Goal: Task Accomplishment & Management: Use online tool/utility

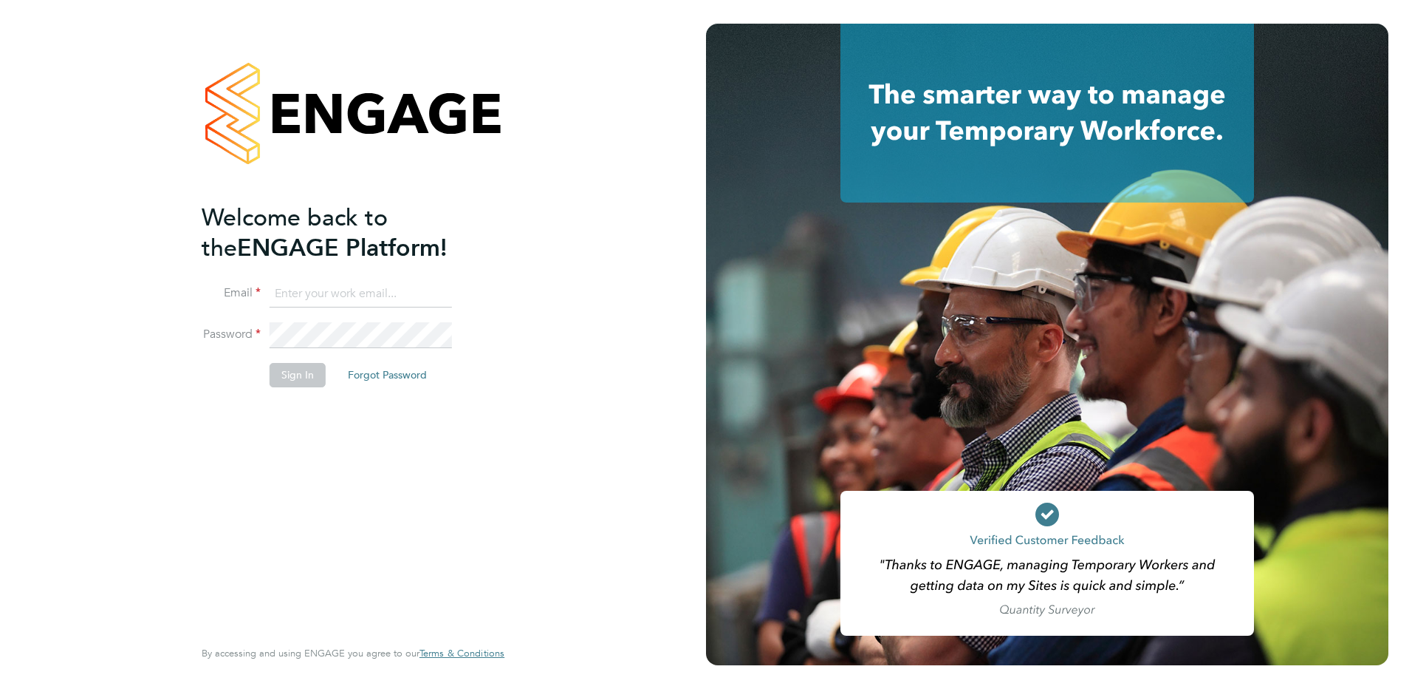
click at [386, 282] on input at bounding box center [361, 294] width 182 height 27
paste input "alice.watts@quba.solutions"
type input "alice.watts@quba.solutions"
click at [290, 374] on button "Sign In" at bounding box center [298, 375] width 56 height 24
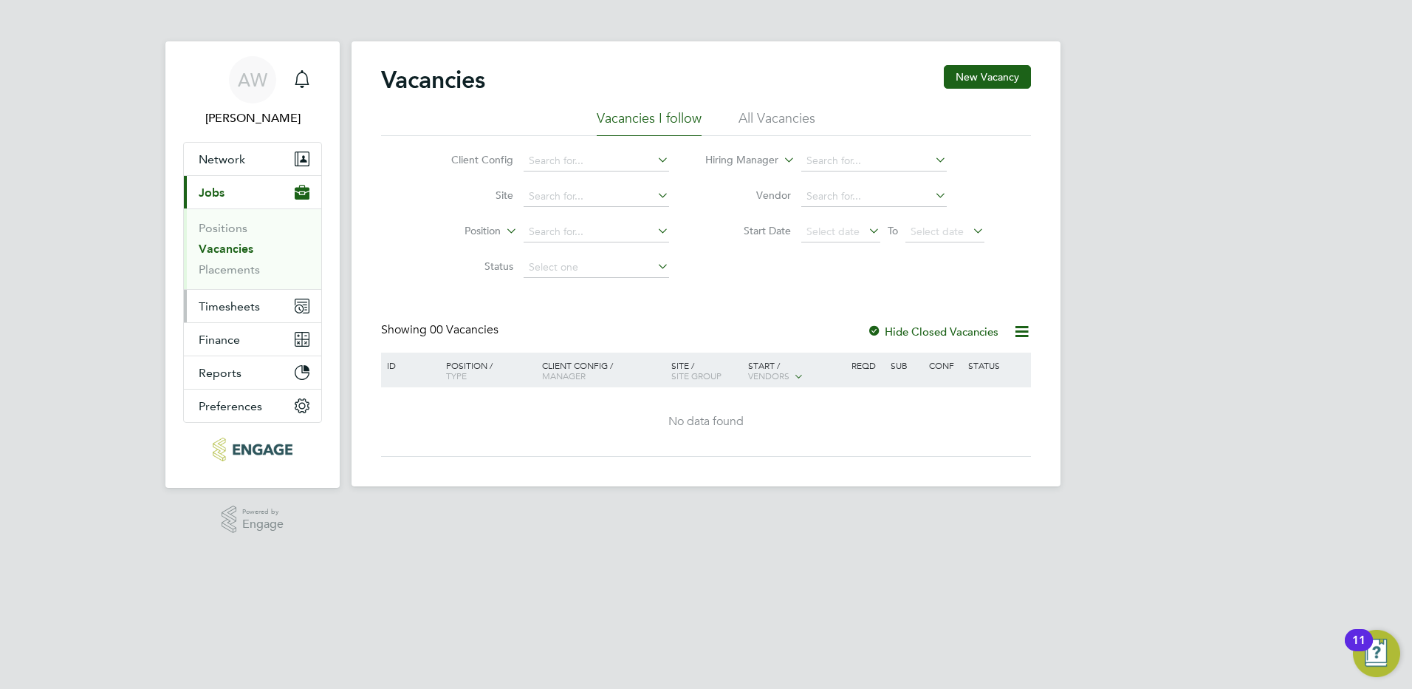
click at [236, 299] on span "Timesheets" at bounding box center [229, 306] width 61 height 14
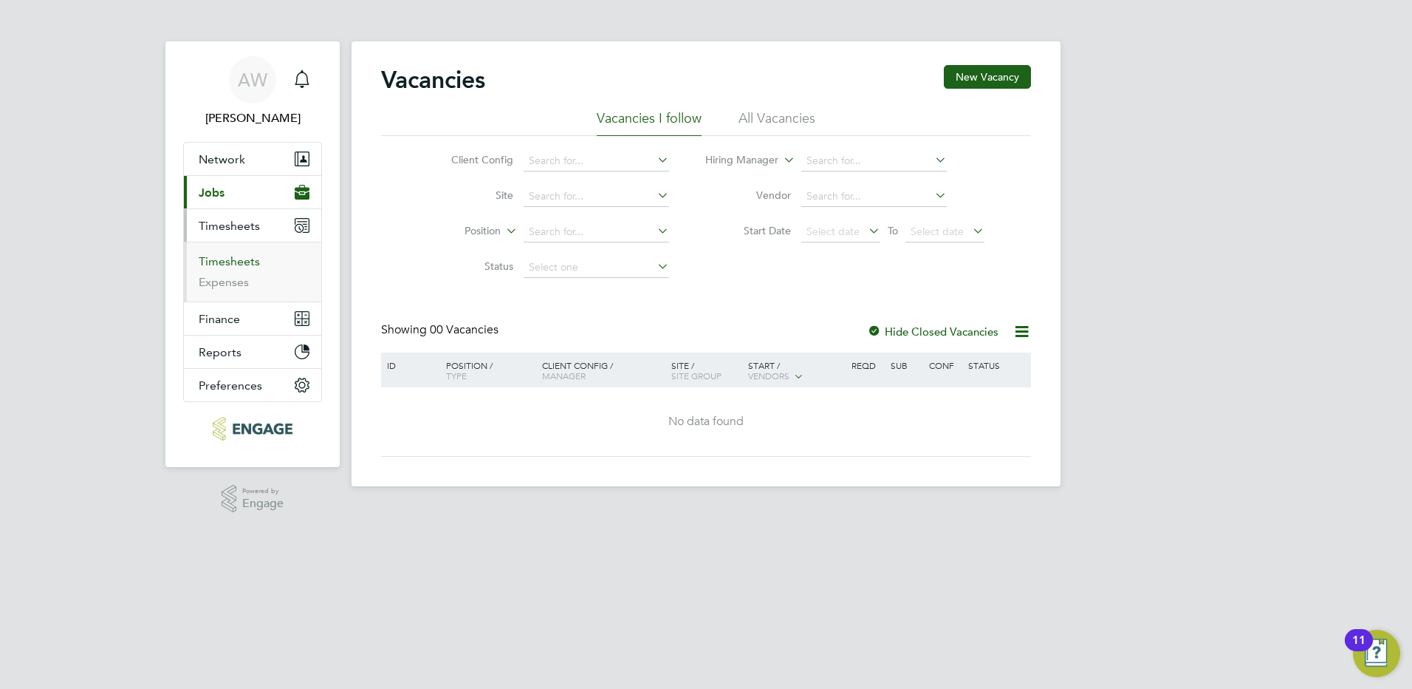
click at [230, 256] on link "Timesheets" at bounding box center [229, 261] width 61 height 14
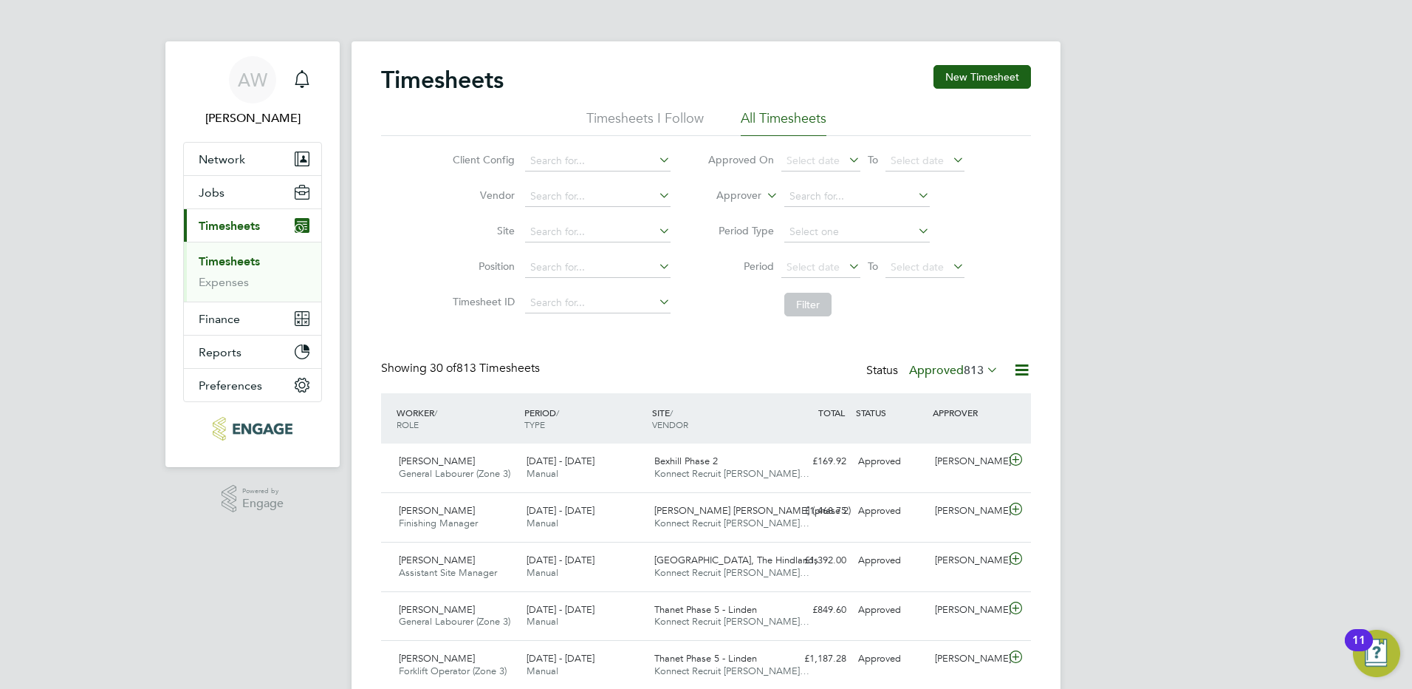
click at [964, 363] on span "813" at bounding box center [974, 370] width 20 height 15
click at [963, 439] on li "Submitted" at bounding box center [940, 438] width 68 height 21
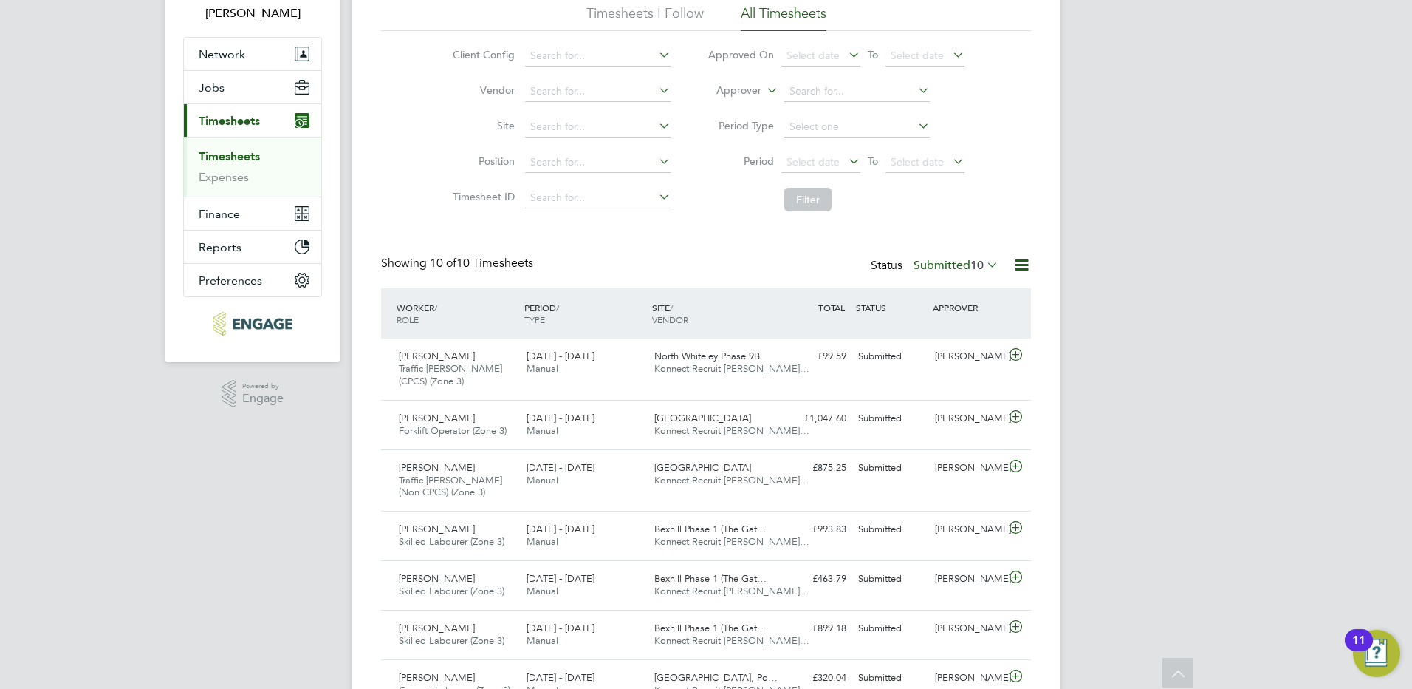
click at [946, 253] on div "Timesheets New Timesheet Timesheets I Follow All Timesheets Client Config Vendo…" at bounding box center [706, 408] width 650 height 897
click at [946, 261] on label "Submitted 10" at bounding box center [956, 265] width 85 height 15
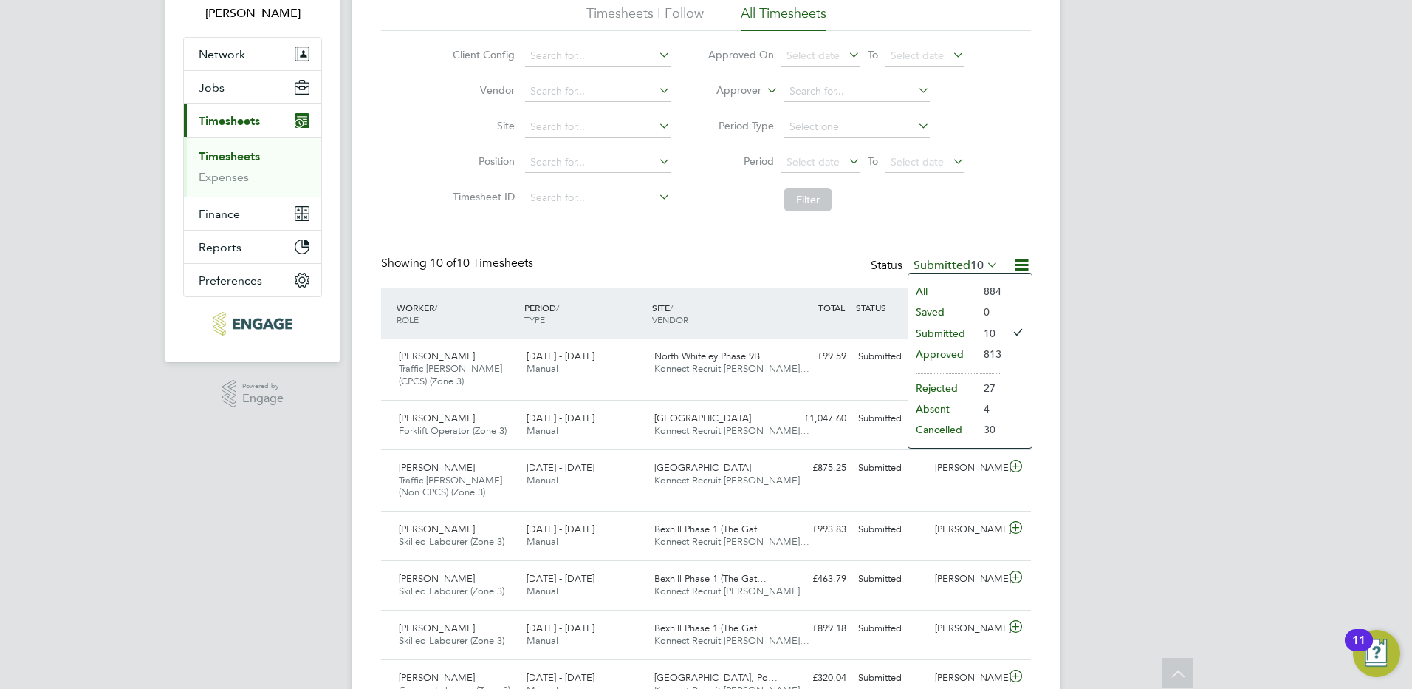
click at [946, 353] on li "Approved" at bounding box center [943, 354] width 68 height 21
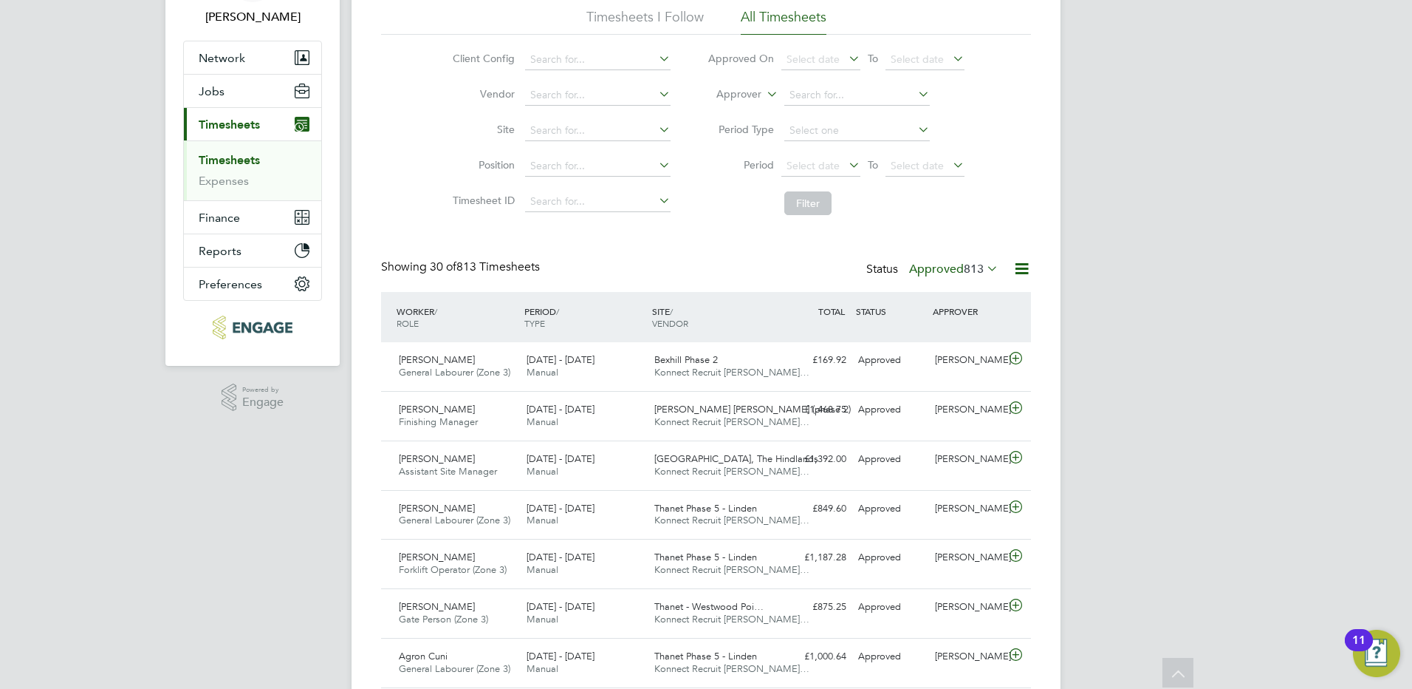
click at [1014, 266] on icon at bounding box center [1022, 268] width 18 height 18
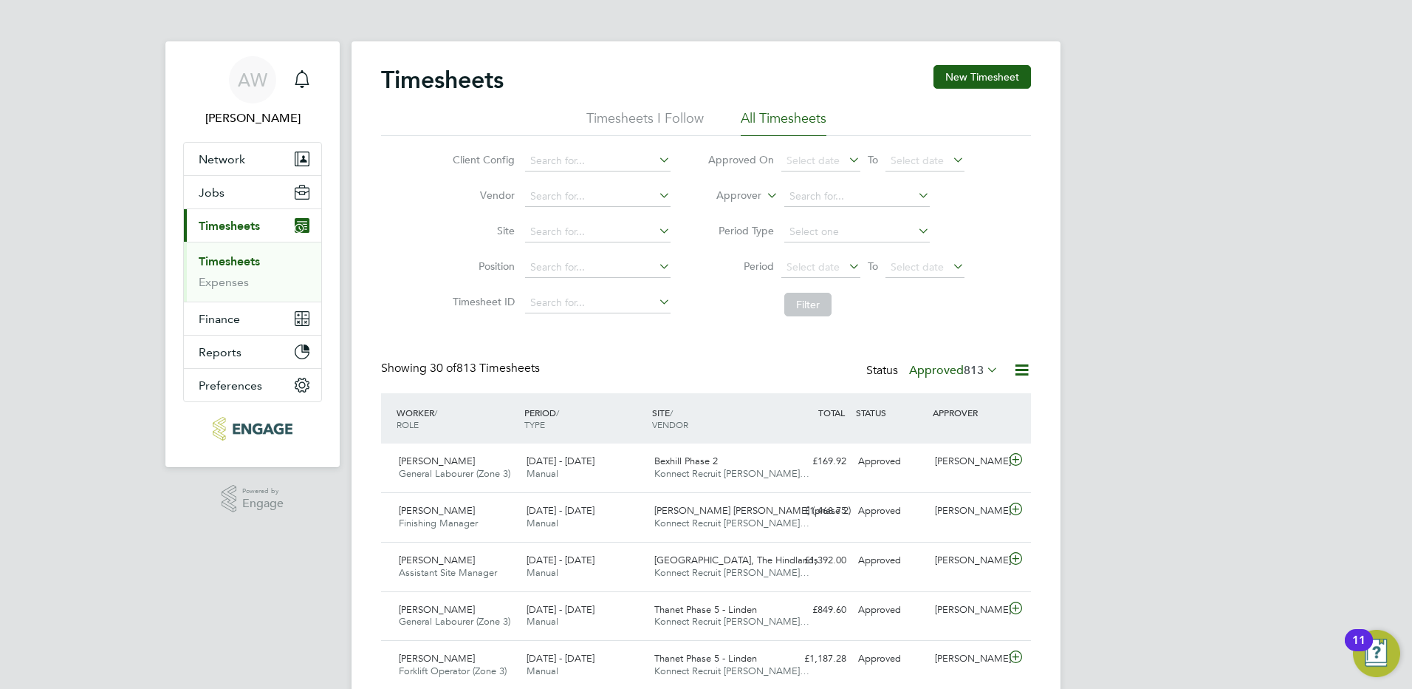
click at [662, 112] on li "Timesheets I Follow" at bounding box center [645, 122] width 117 height 27
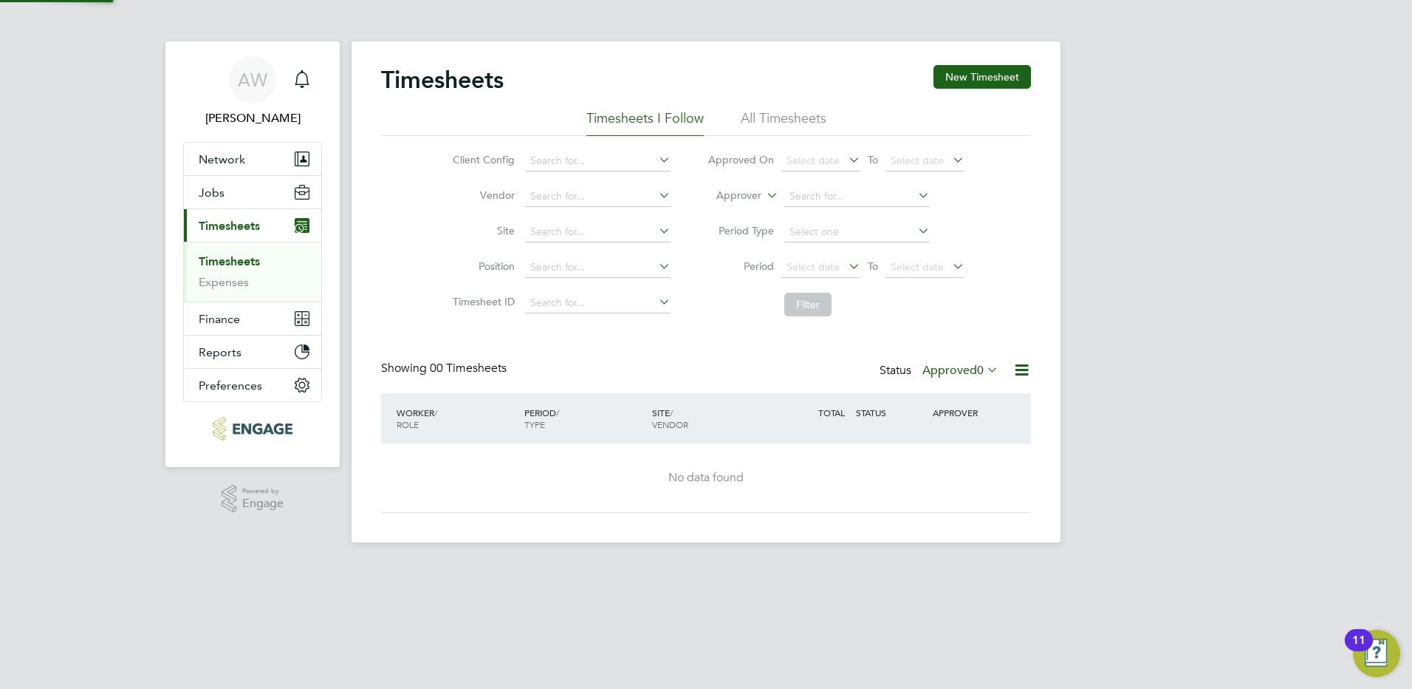
click at [765, 107] on div "Timesheets New Timesheet" at bounding box center [706, 87] width 650 height 44
click at [769, 108] on div "Timesheets New Timesheet" at bounding box center [706, 87] width 650 height 44
click at [774, 117] on li "All Timesheets" at bounding box center [784, 122] width 86 height 27
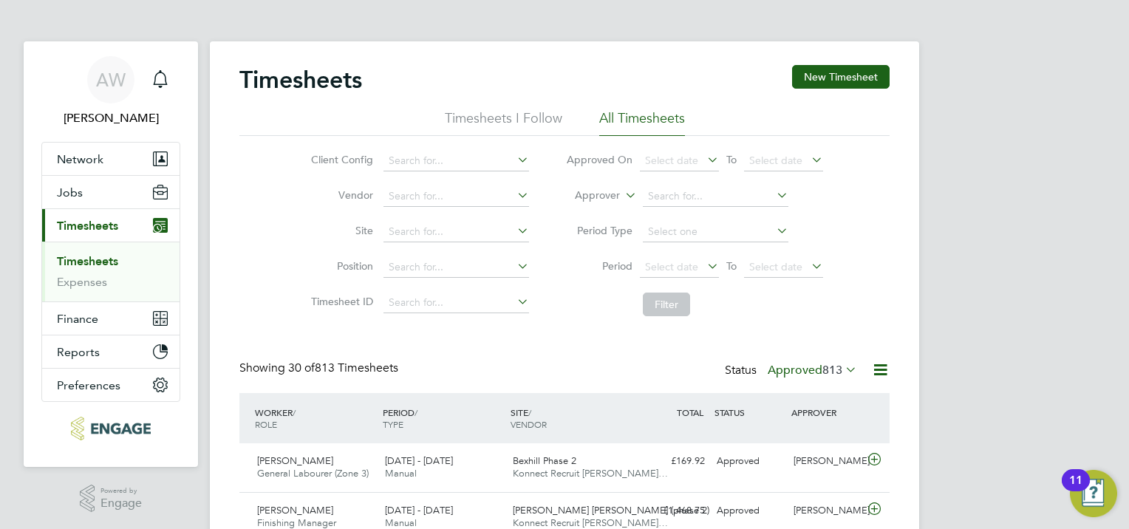
scroll to position [37, 129]
click at [881, 378] on icon at bounding box center [880, 370] width 18 height 18
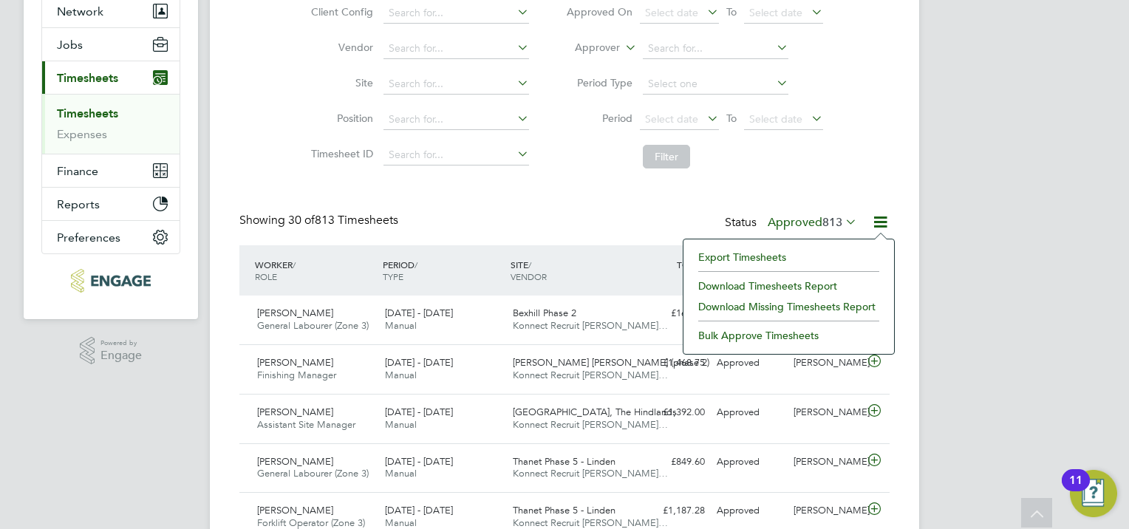
click at [773, 254] on li "Export Timesheets" at bounding box center [789, 257] width 196 height 21
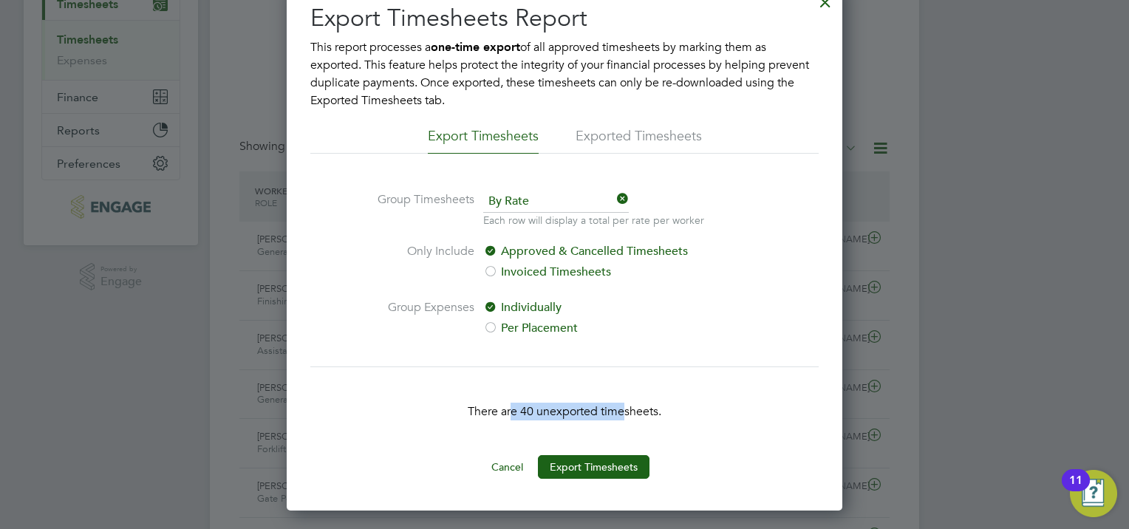
drag, startPoint x: 510, startPoint y: 411, endPoint x: 626, endPoint y: 407, distance: 116.8
click at [626, 407] on p "There are 40 unexported timesheets." at bounding box center [564, 412] width 508 height 18
click at [634, 145] on li "Exported Timesheets" at bounding box center [638, 140] width 126 height 27
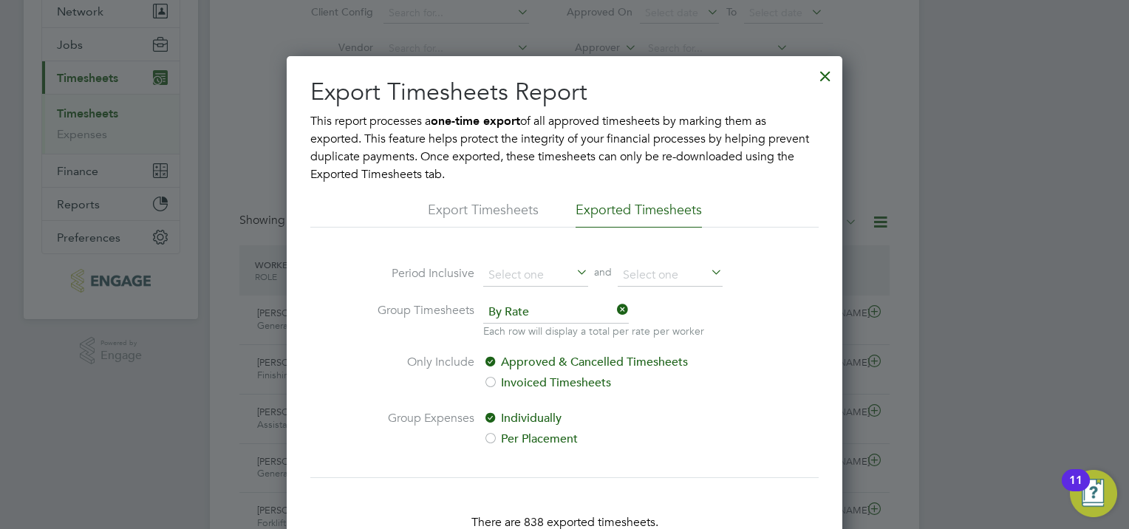
click at [831, 74] on div at bounding box center [825, 72] width 27 height 27
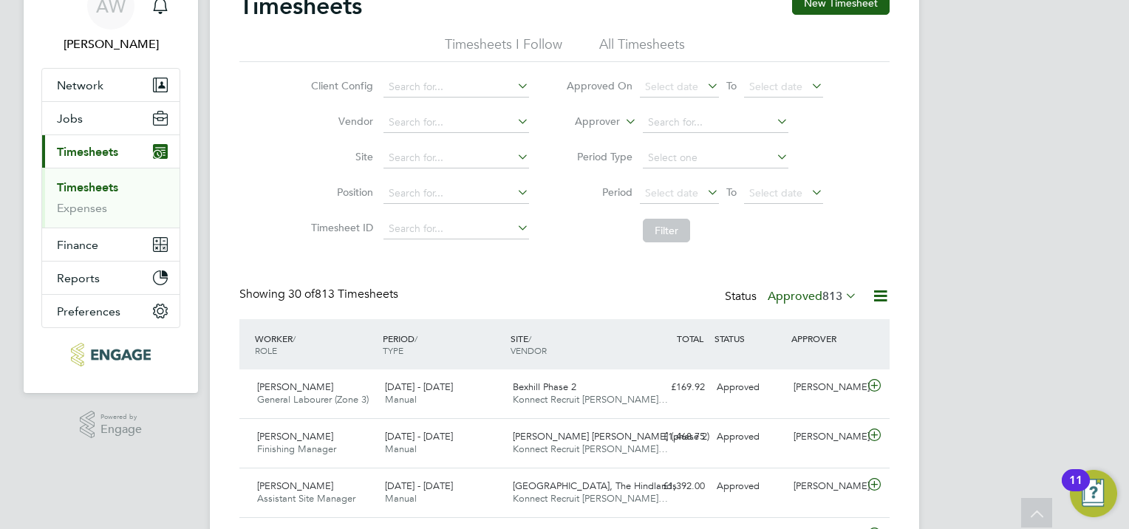
scroll to position [0, 0]
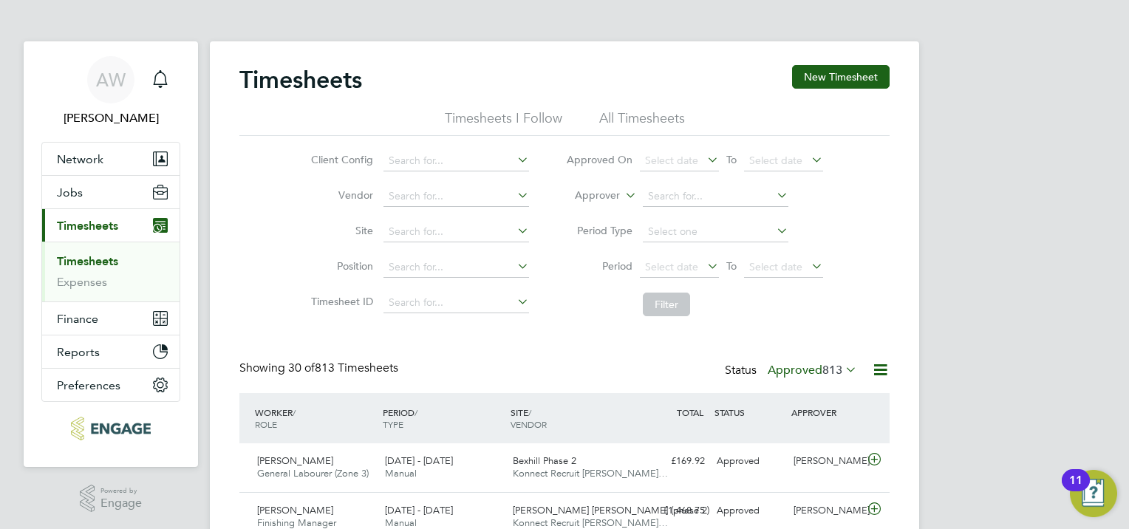
click at [881, 366] on icon at bounding box center [880, 370] width 18 height 18
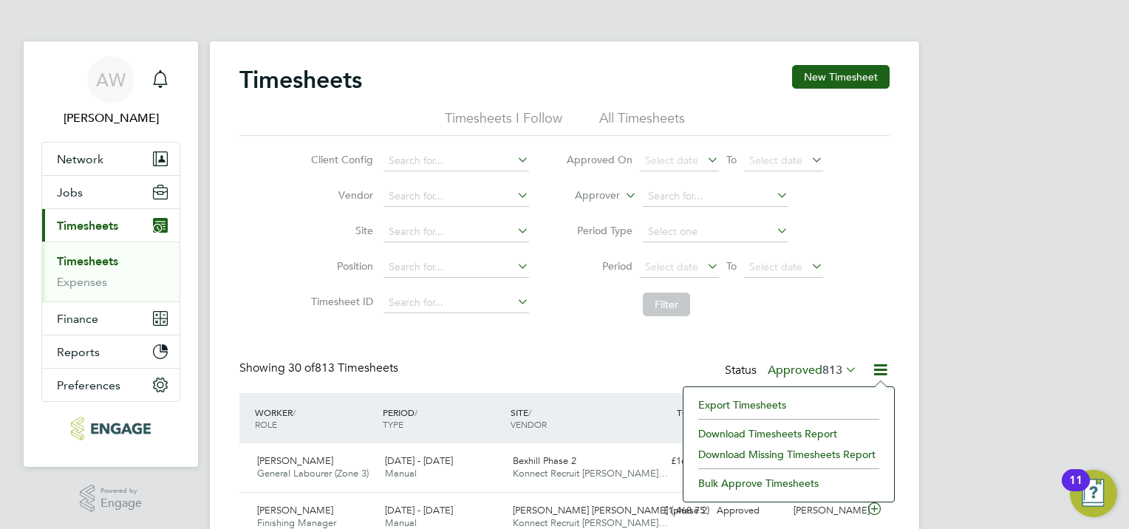
click at [807, 407] on li "Export Timesheets" at bounding box center [789, 404] width 196 height 21
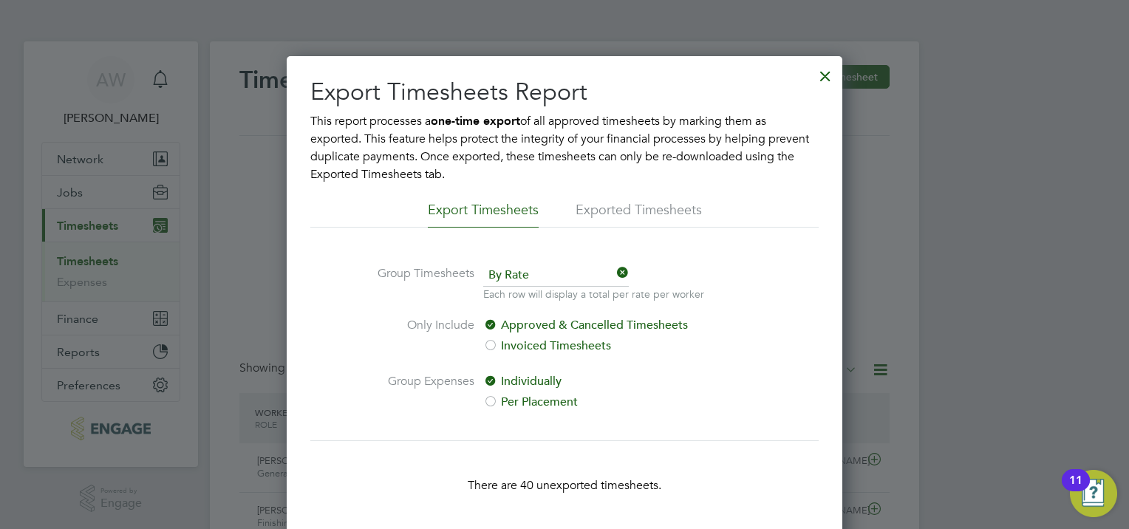
scroll to position [148, 0]
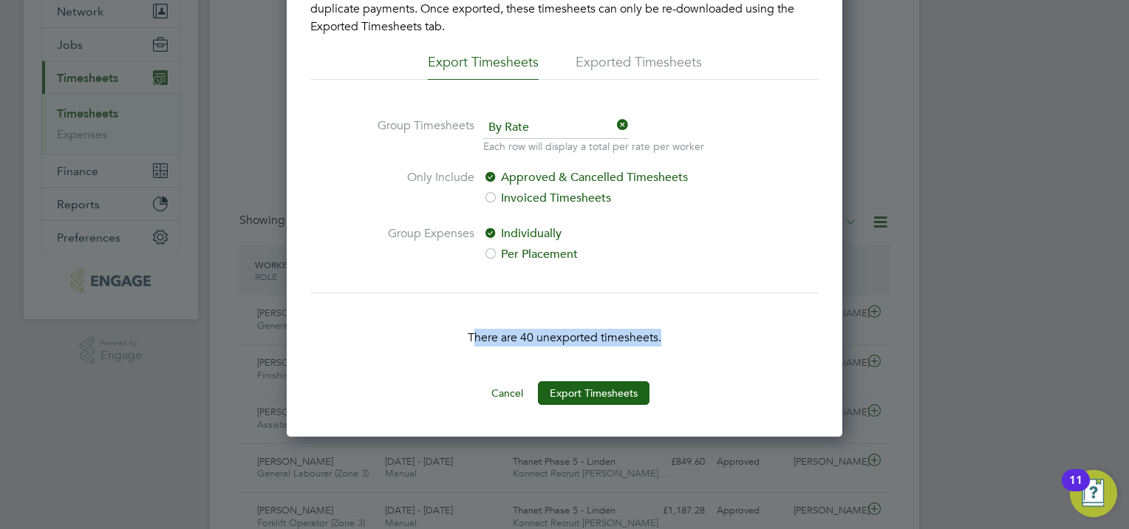
drag, startPoint x: 473, startPoint y: 338, endPoint x: 661, endPoint y: 336, distance: 188.4
click at [660, 336] on p "There are 40 unexported timesheets." at bounding box center [564, 338] width 508 height 18
click at [663, 336] on p "There are 40 unexported timesheets." at bounding box center [564, 338] width 508 height 18
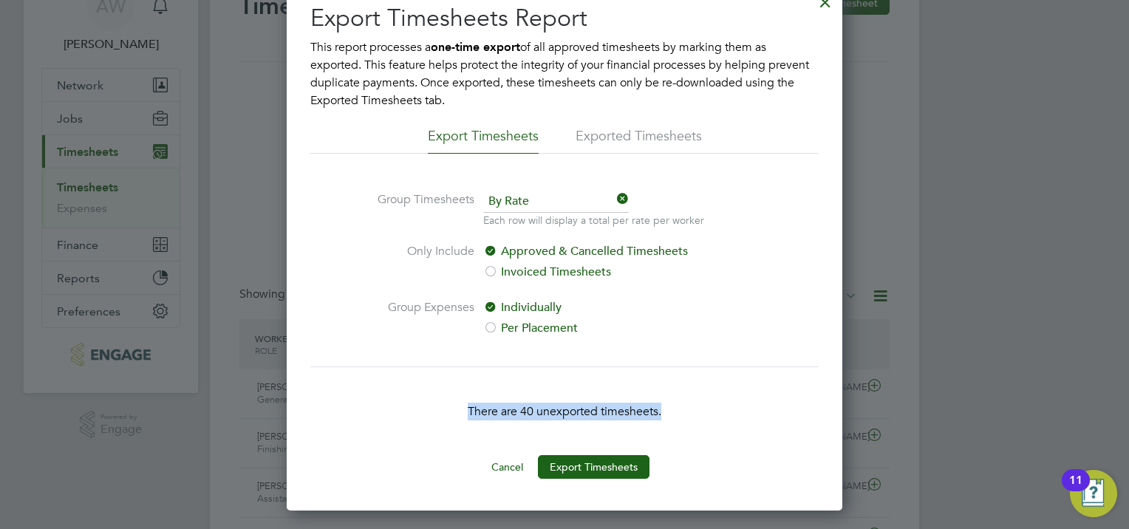
drag, startPoint x: 470, startPoint y: 412, endPoint x: 667, endPoint y: 414, distance: 197.3
click at [667, 414] on p "There are 40 unexported timesheets." at bounding box center [564, 412] width 508 height 18
click at [664, 417] on p "There are 40 unexported timesheets." at bounding box center [564, 412] width 508 height 18
click at [635, 127] on li "Exported Timesheets" at bounding box center [638, 140] width 126 height 27
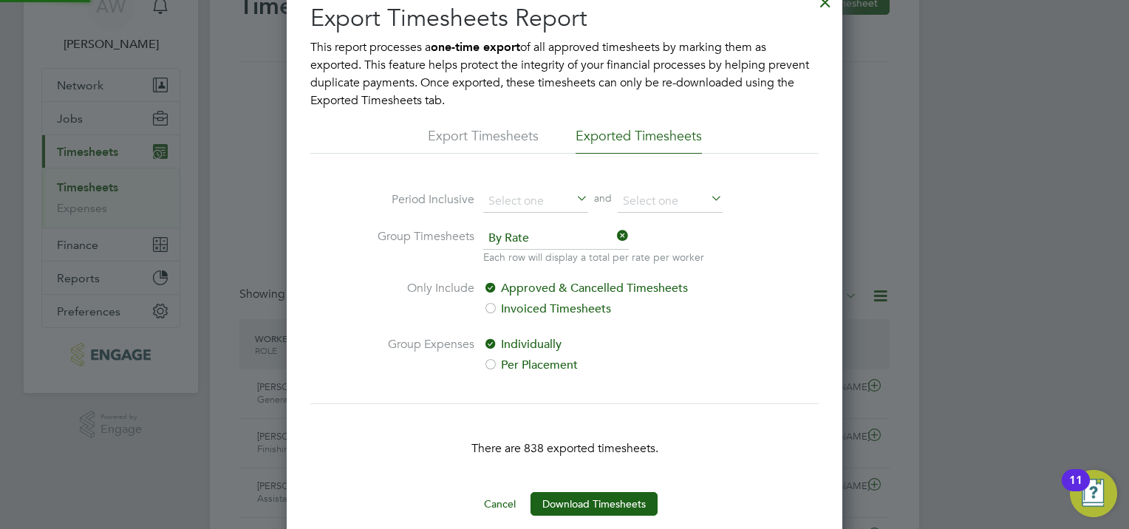
scroll to position [148, 0]
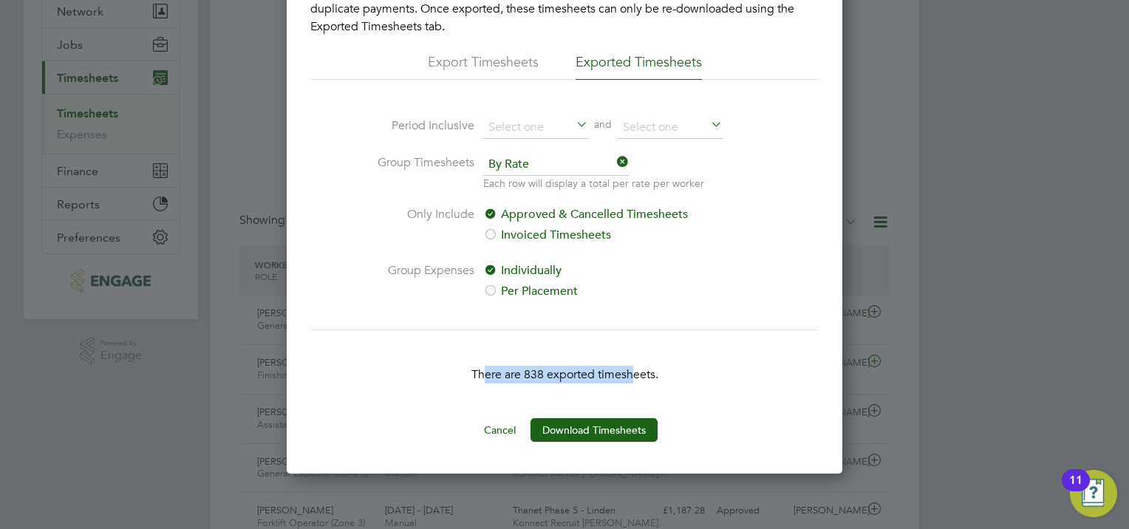
drag, startPoint x: 481, startPoint y: 375, endPoint x: 630, endPoint y: 366, distance: 149.5
click at [630, 366] on p "There are 838 exported timesheets." at bounding box center [564, 375] width 508 height 18
click at [629, 366] on p "There are 838 exported timesheets." at bounding box center [564, 375] width 508 height 18
click at [488, 64] on li "Export Timesheets" at bounding box center [483, 66] width 111 height 27
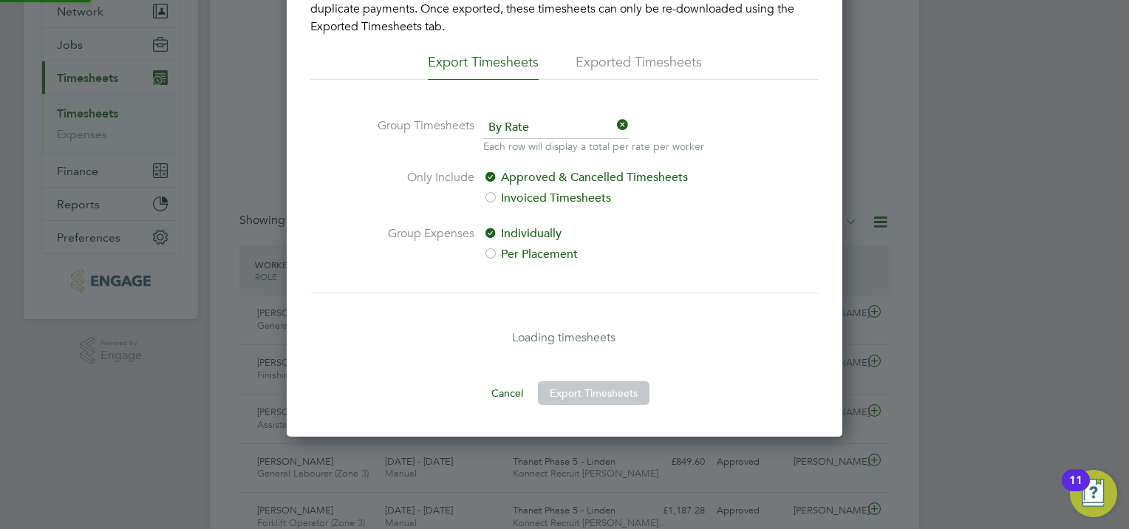
scroll to position [7, 7]
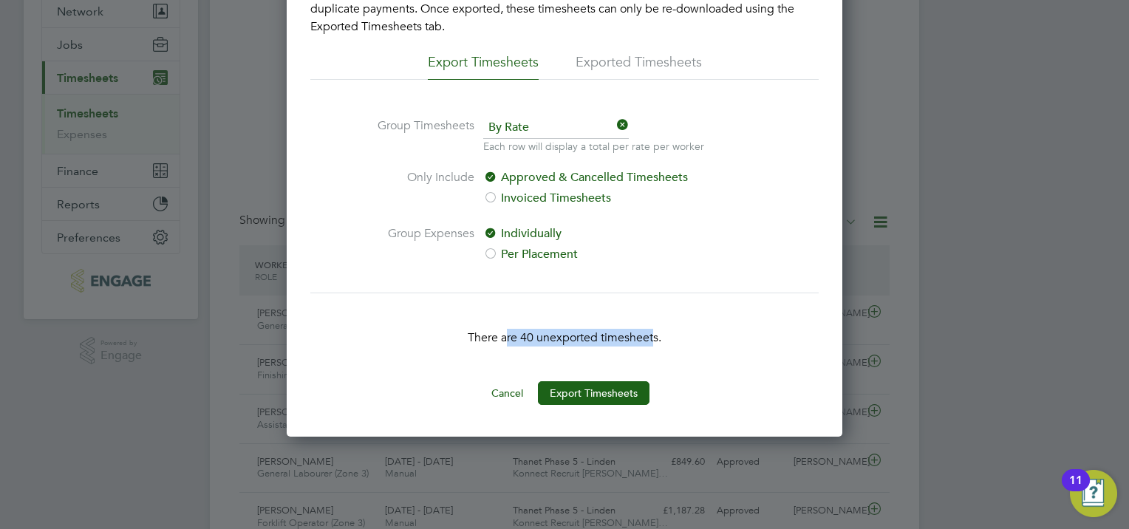
drag, startPoint x: 520, startPoint y: 336, endPoint x: 654, endPoint y: 327, distance: 134.0
click at [654, 327] on div "There are 40 unexported timesheets." at bounding box center [564, 337] width 508 height 89
click at [600, 389] on button "Export Timesheets" at bounding box center [594, 393] width 112 height 24
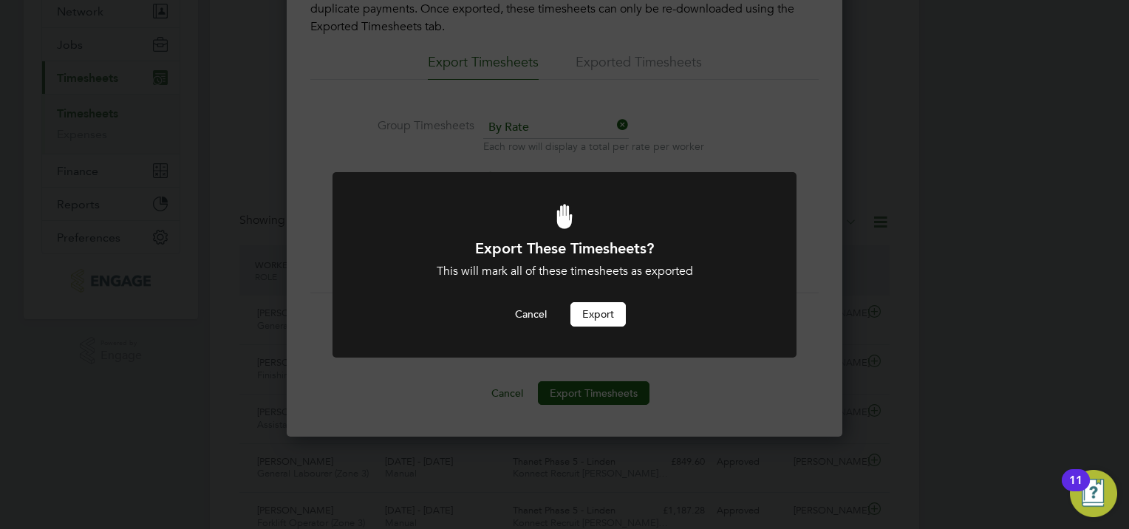
click at [603, 311] on button "Export" at bounding box center [597, 314] width 55 height 24
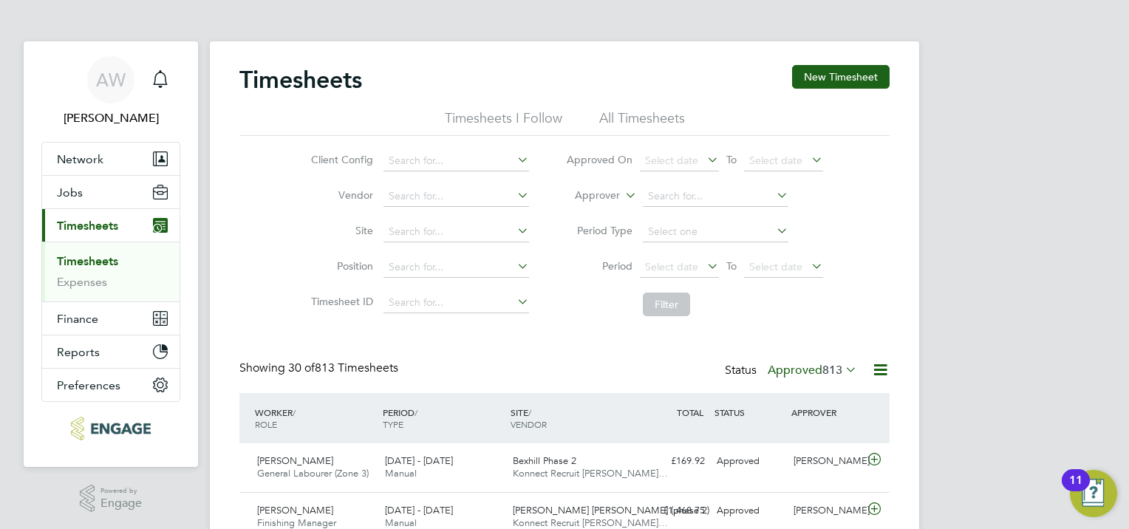
scroll to position [74, 0]
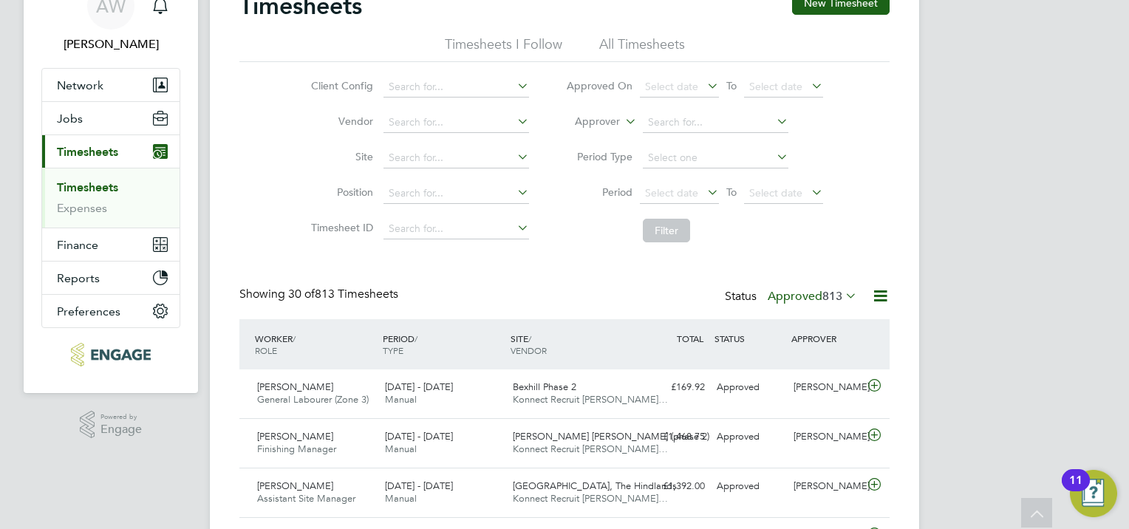
click at [877, 293] on icon at bounding box center [880, 296] width 18 height 18
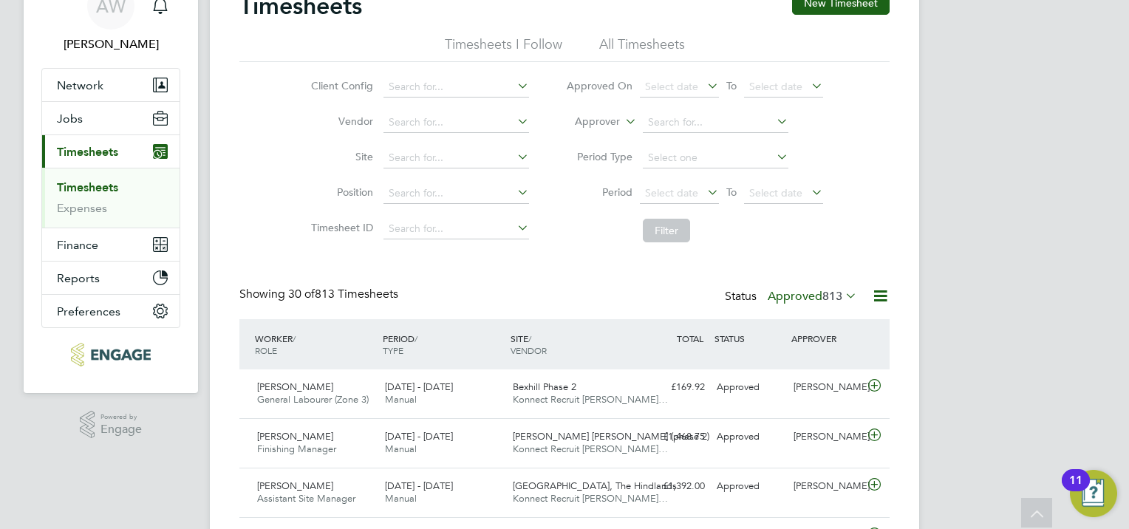
scroll to position [0, 0]
